Goal: Transaction & Acquisition: Purchase product/service

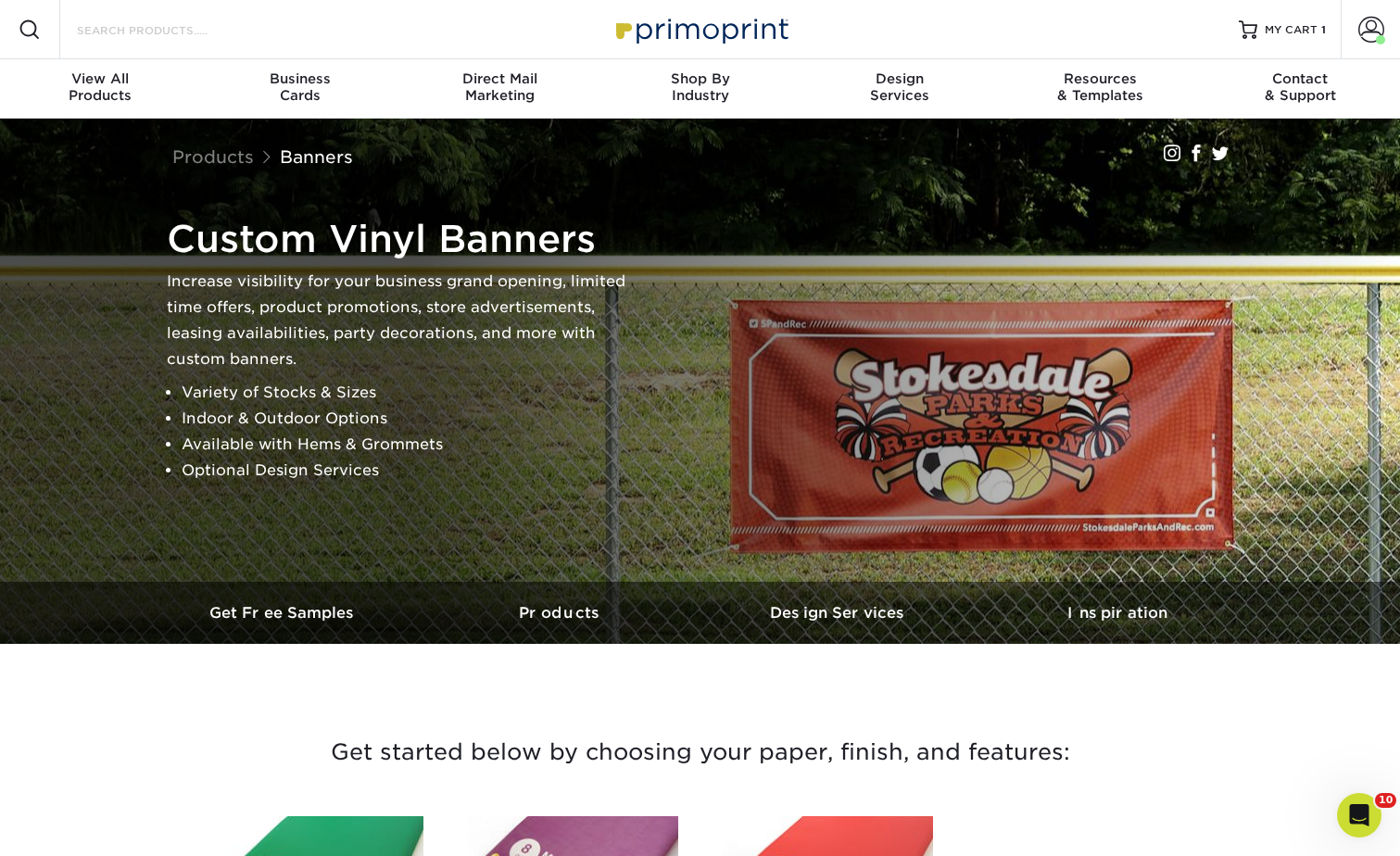
click at [242, 33] on input "Search Products" at bounding box center [165, 30] width 181 height 22
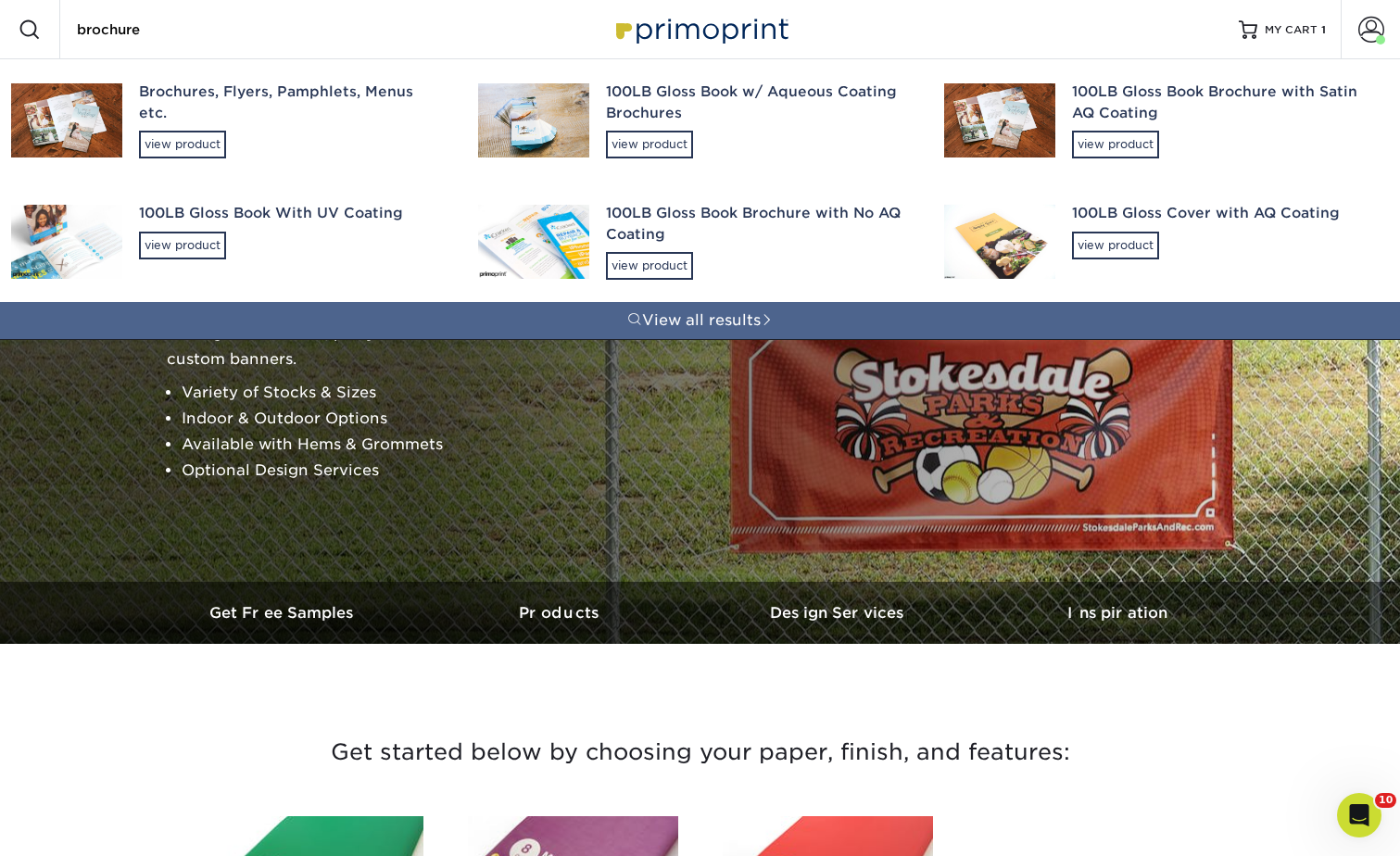
type input "brochure"
click at [189, 101] on div "Brochures, Flyers, Pamphlets, Menus etc." at bounding box center [291, 102] width 306 height 42
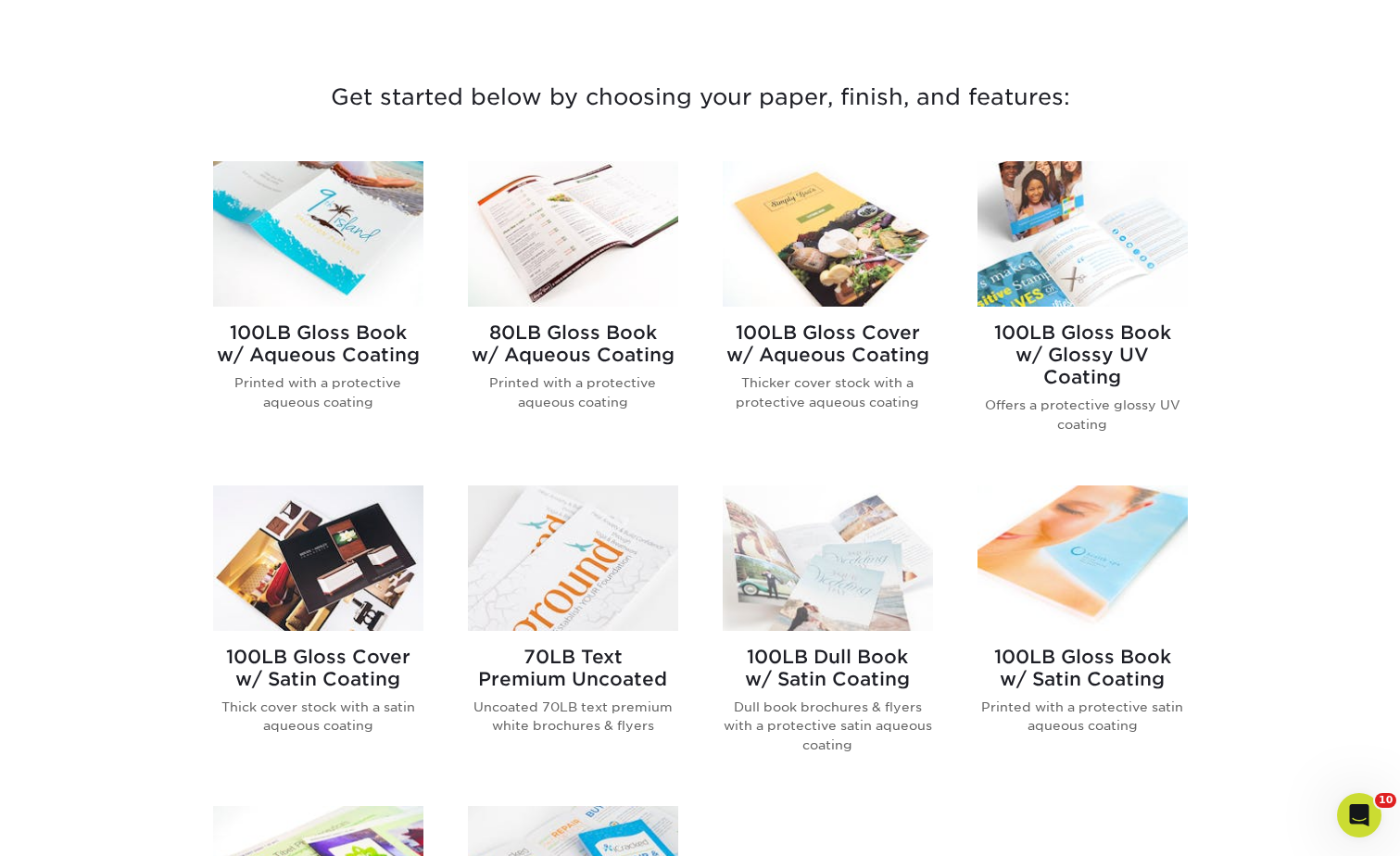
scroll to position [676, 0]
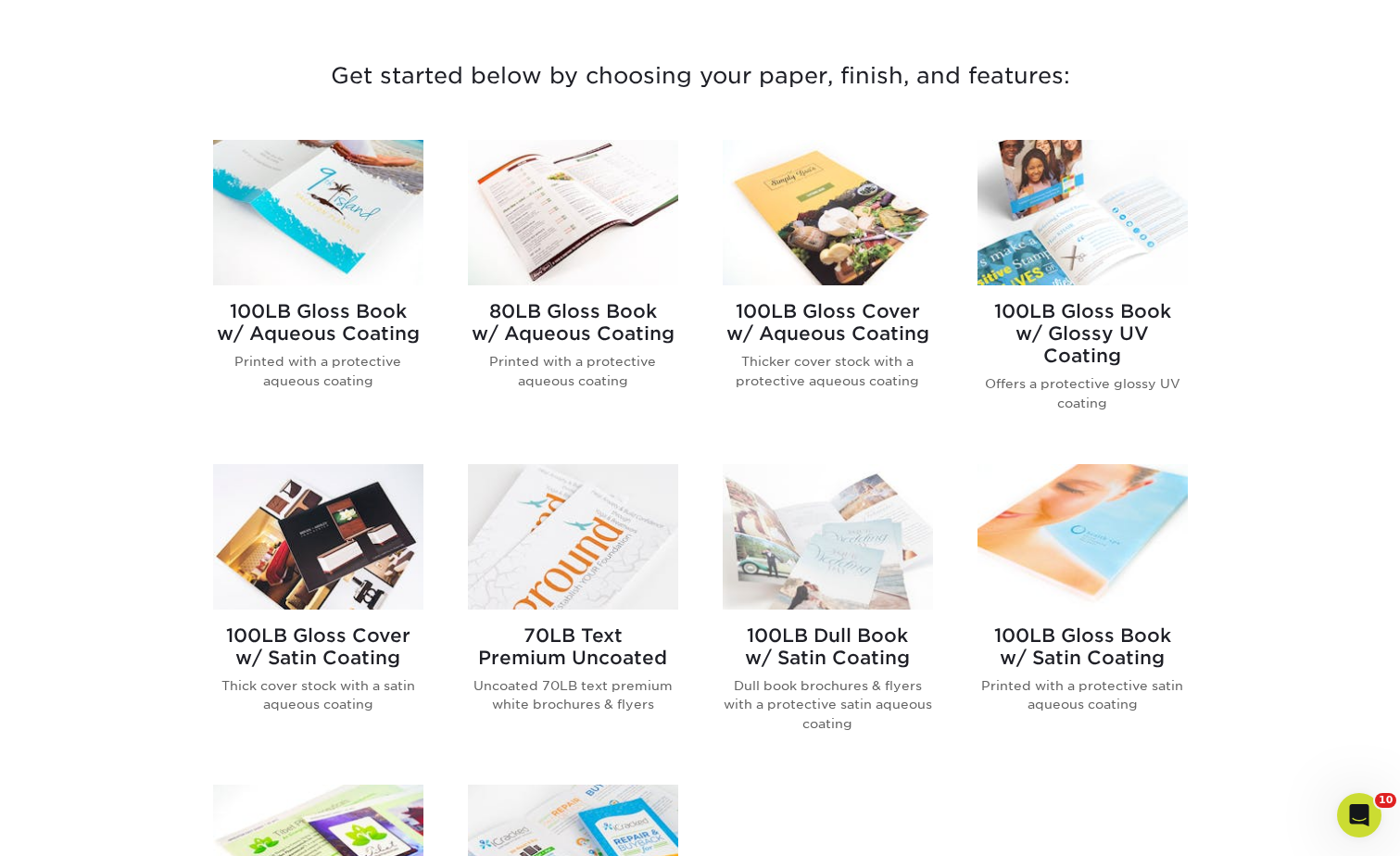
click at [311, 240] on img at bounding box center [318, 211] width 211 height 145
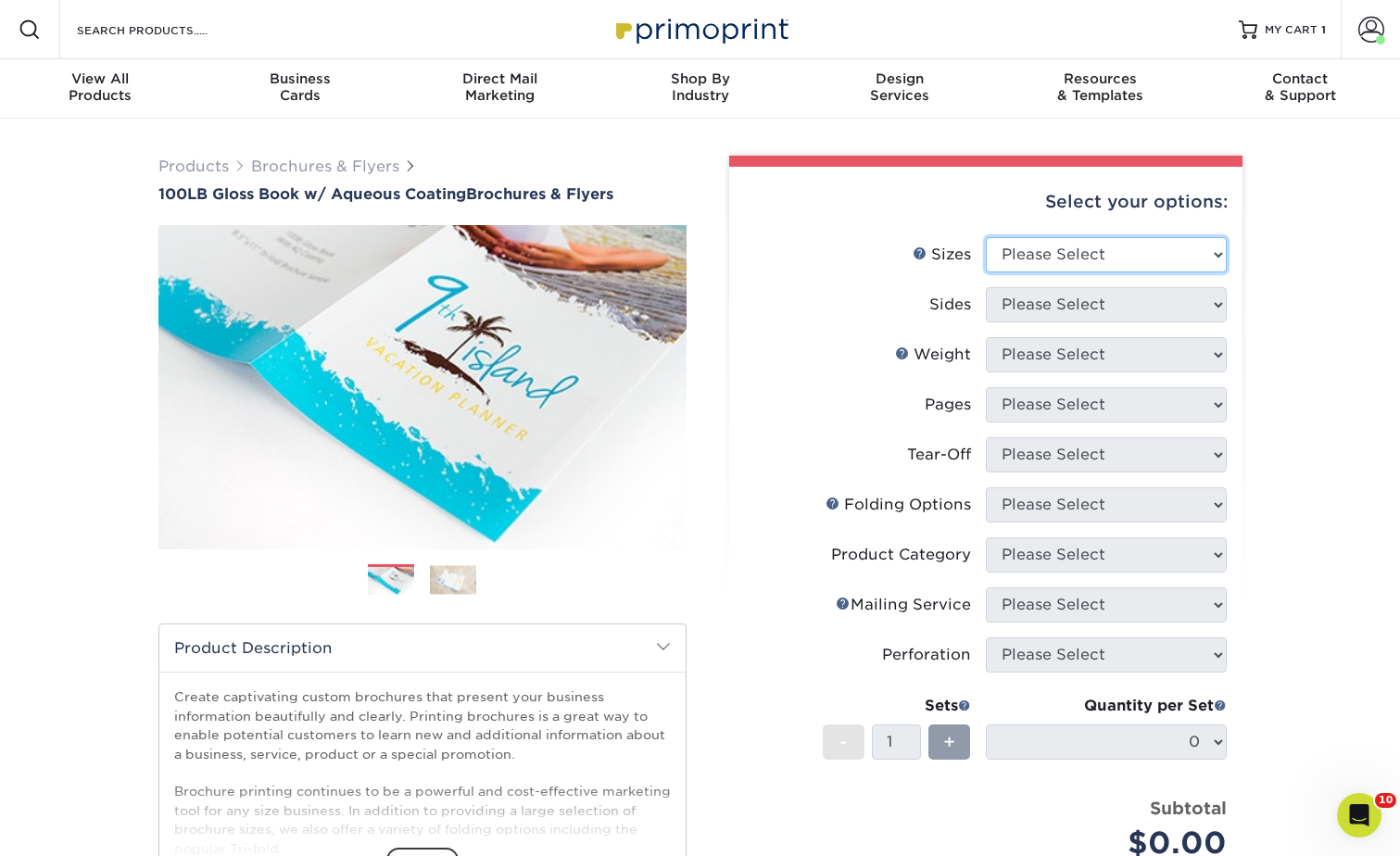
click at [1018, 246] on select "Please Select 3.5" x 8.5" 3.5" x 11" 3.67" x 8.5" 4" x 6" 4" x 8.5" 4" x 9" 4" …" at bounding box center [1105, 254] width 241 height 36
select select "4.25x11.00"
click at [985, 237] on select "Please Select 3.5" x 8.5" 3.5" x 11" 3.67" x 8.5" 4" x 6" 4" x 8.5" 4" x 9" 4" …" at bounding box center [1105, 254] width 241 height 36
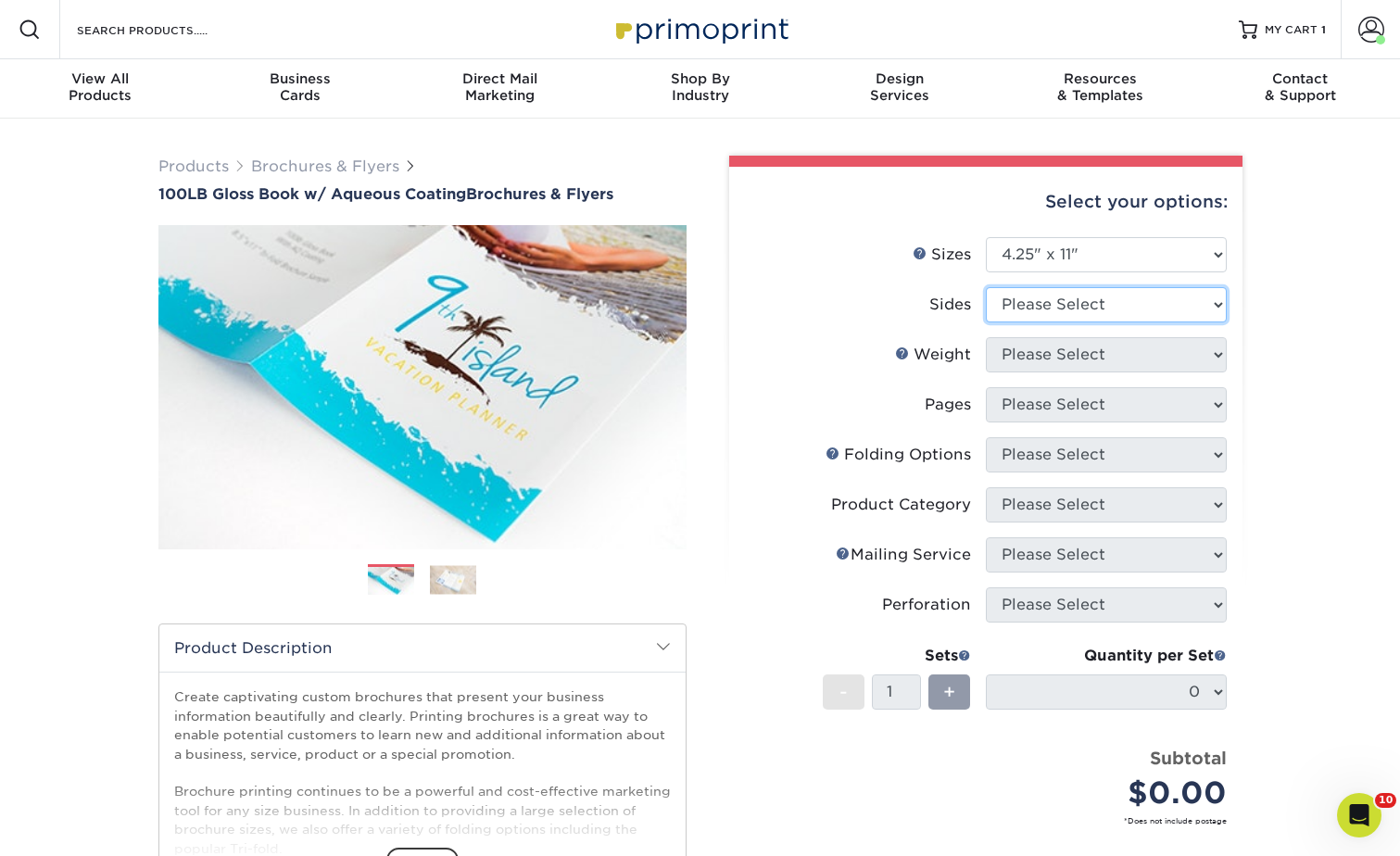
click at [1025, 295] on select "Please Select Print Both Sides Print Front Only" at bounding box center [1105, 305] width 241 height 36
select select "13abbda7-1d64-4f25-8bb2-c179b224825d"
click at [985, 287] on select "Please Select Print Both Sides Print Front Only" at bounding box center [1105, 305] width 241 height 36
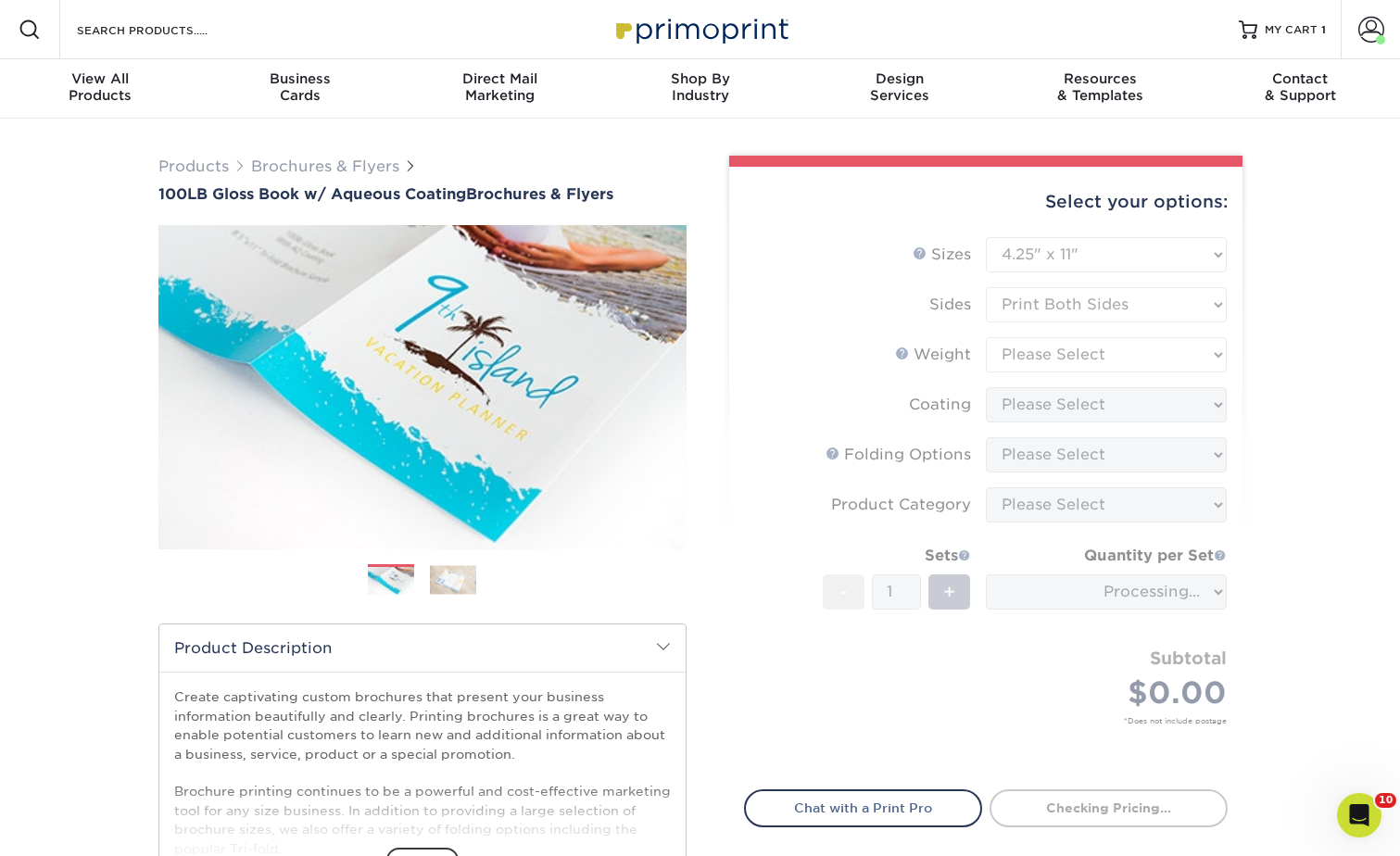
click at [1022, 346] on form "Sizes Help Sizes Please Select 3.5" x 8.5" 3.5" x 11" 3.67" x 8.5" 4" x 6" 4" x…" at bounding box center [985, 501] width 484 height 530
